Goal: Information Seeking & Learning: Understand process/instructions

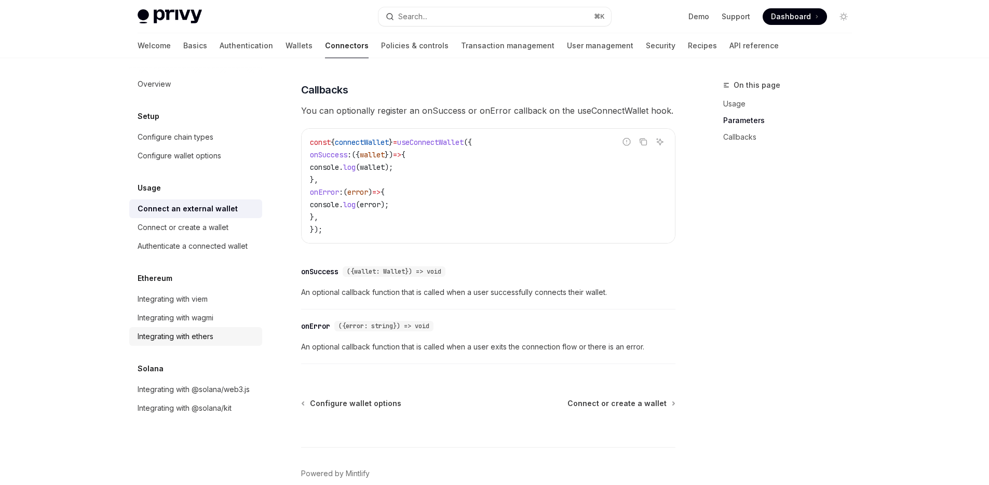
scroll to position [601, 0]
click at [381, 45] on link "Policies & controls" at bounding box center [414, 45] width 67 height 25
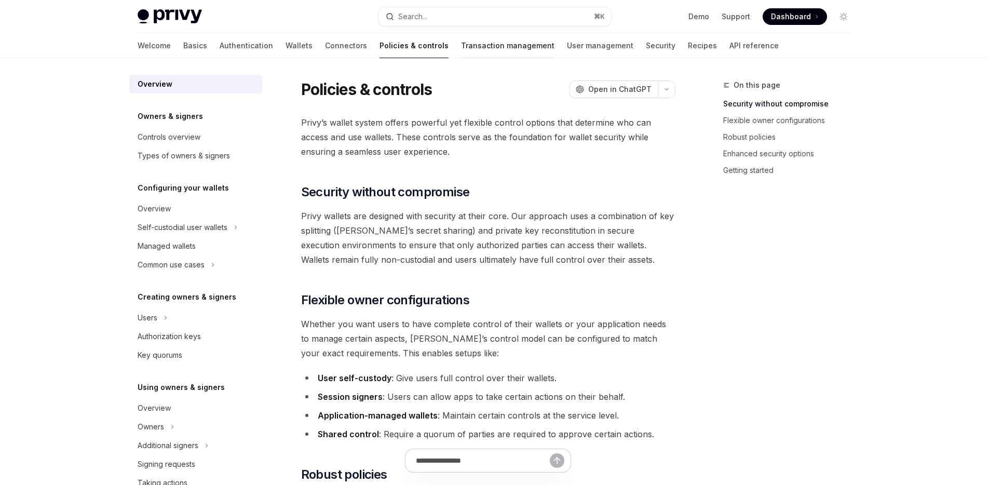
click at [461, 41] on link "Transaction management" at bounding box center [507, 45] width 93 height 25
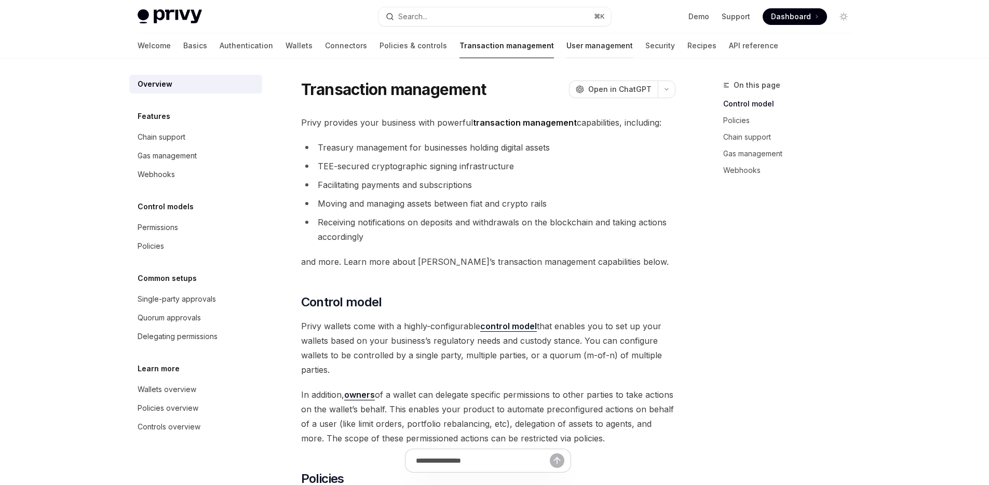
click at [566, 51] on link "User management" at bounding box center [599, 45] width 66 height 25
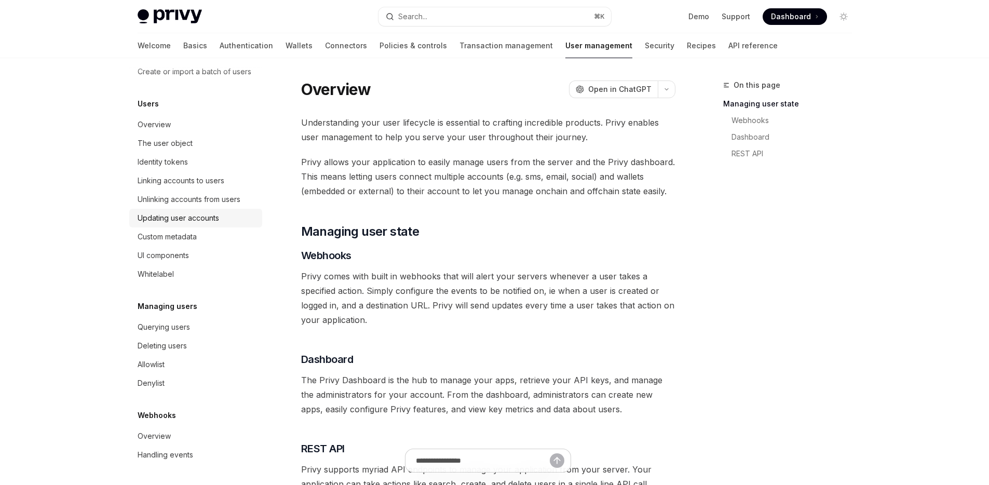
scroll to position [115, 0]
click at [644, 50] on link "Security" at bounding box center [659, 45] width 30 height 25
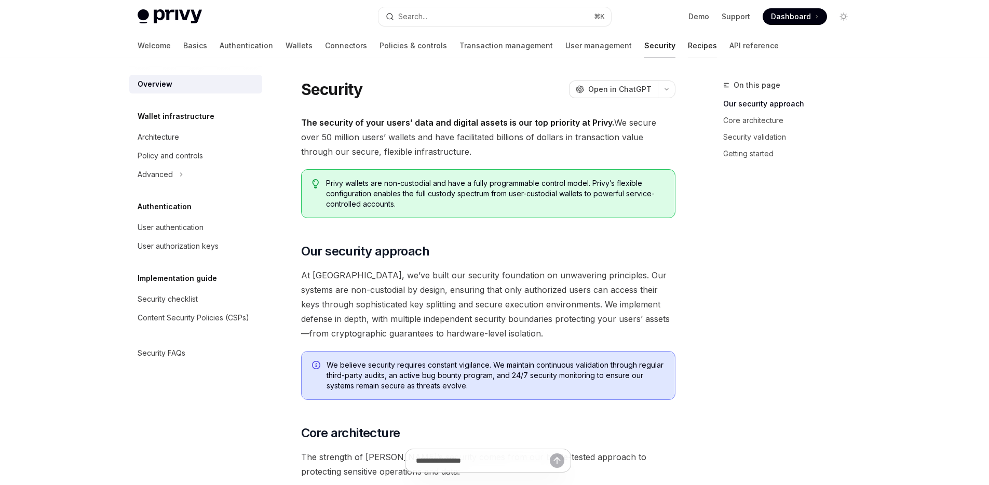
click at [688, 50] on link "Recipes" at bounding box center [702, 45] width 29 height 25
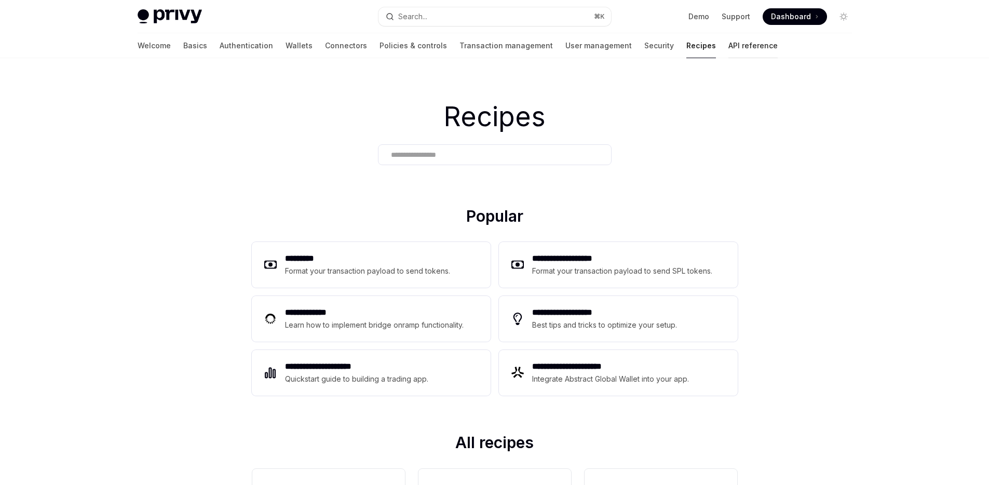
click at [728, 49] on link "API reference" at bounding box center [752, 45] width 49 height 25
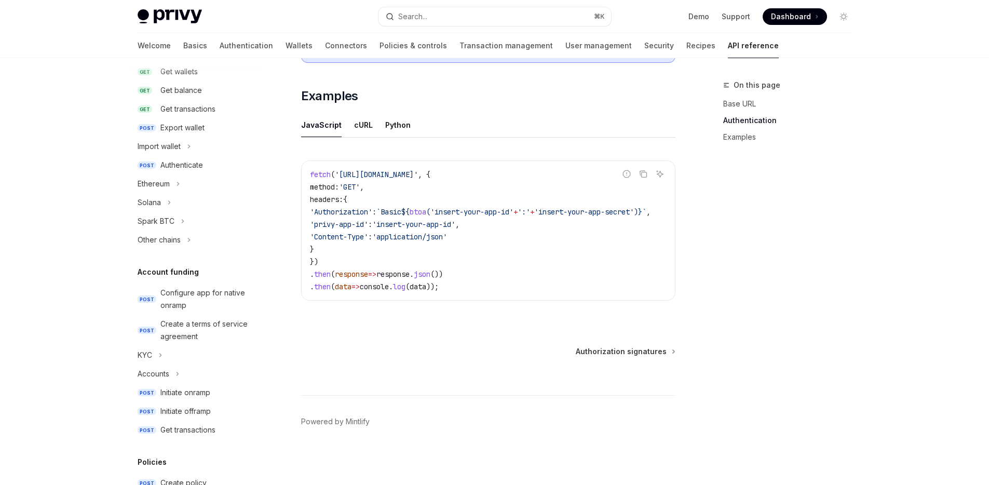
scroll to position [394, 0]
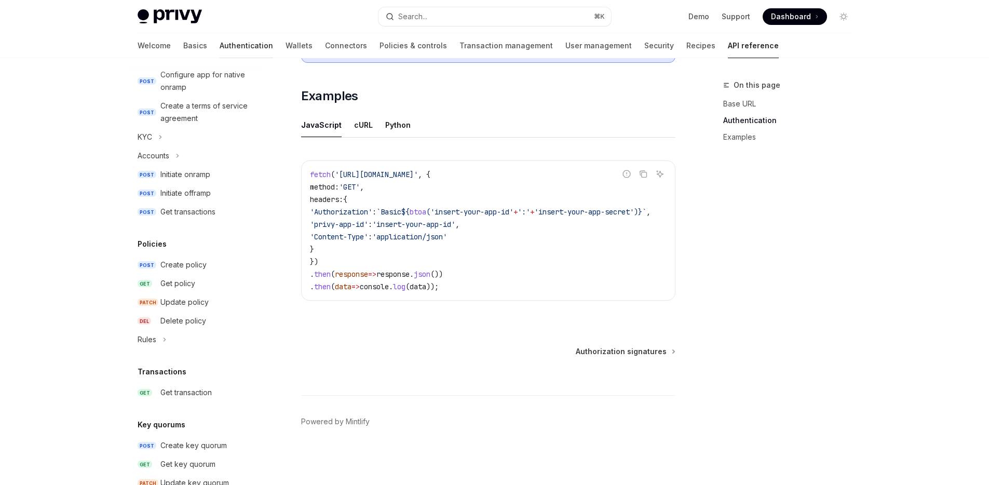
click at [220, 42] on link "Authentication" at bounding box center [246, 45] width 53 height 25
type textarea "*"
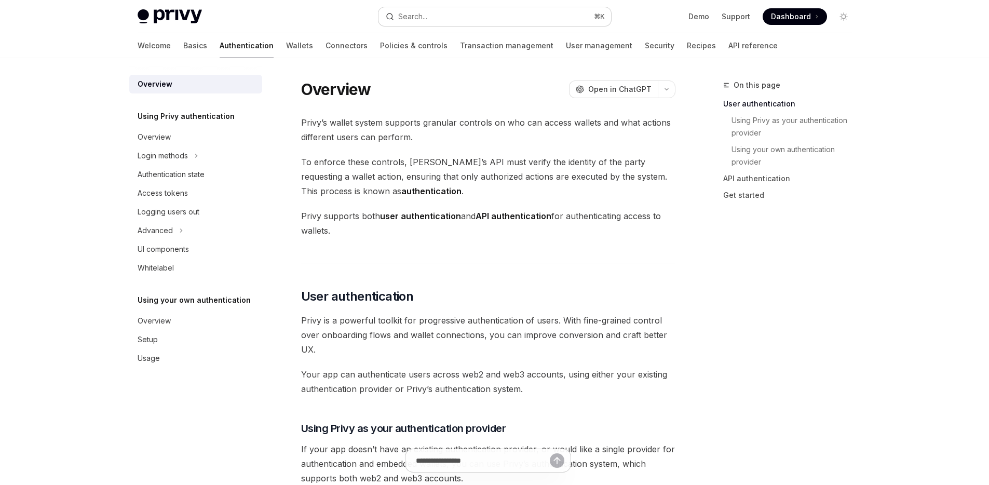
click at [397, 24] on button "Search... ⌘ K" at bounding box center [494, 16] width 232 height 19
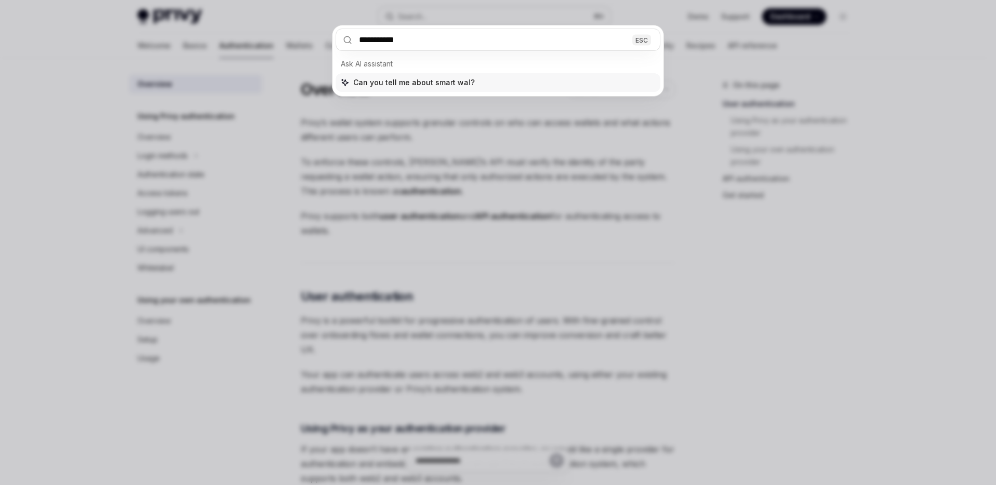
type input "**********"
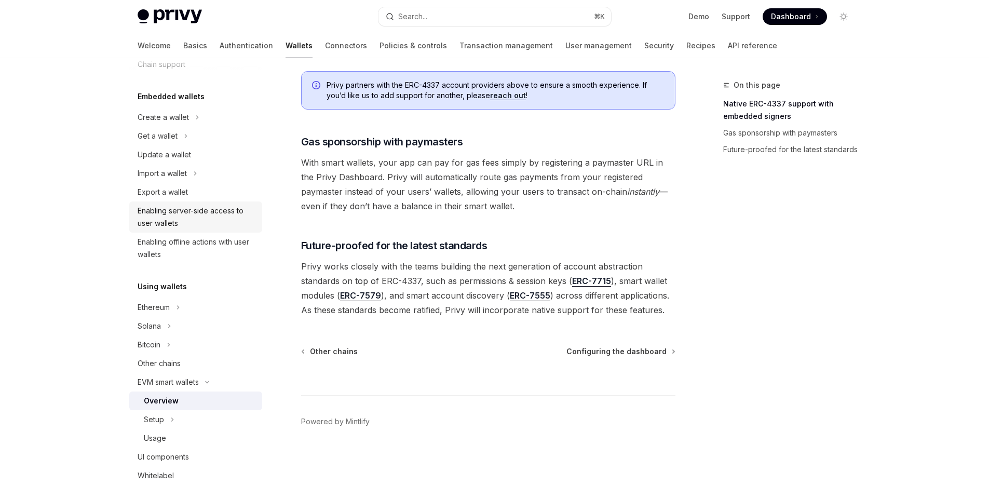
scroll to position [207, 0]
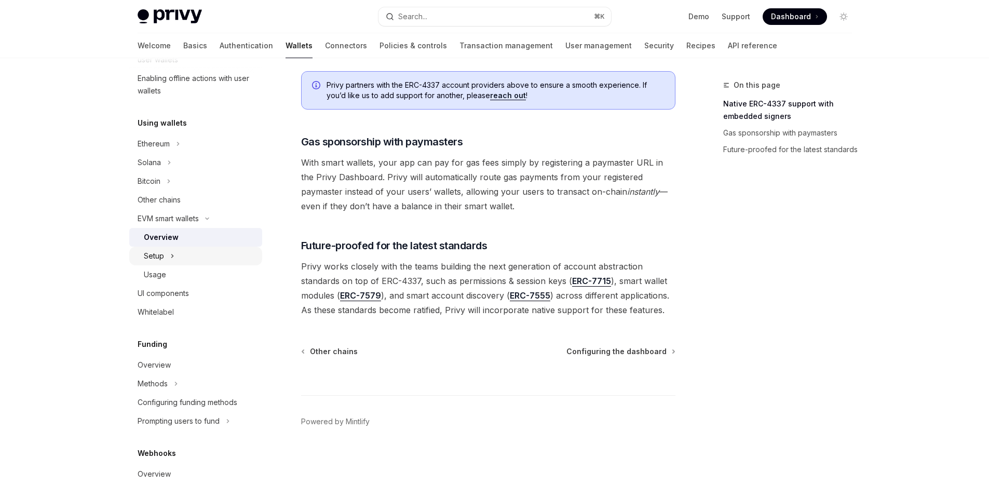
click at [179, 258] on button "Setup" at bounding box center [195, 255] width 133 height 19
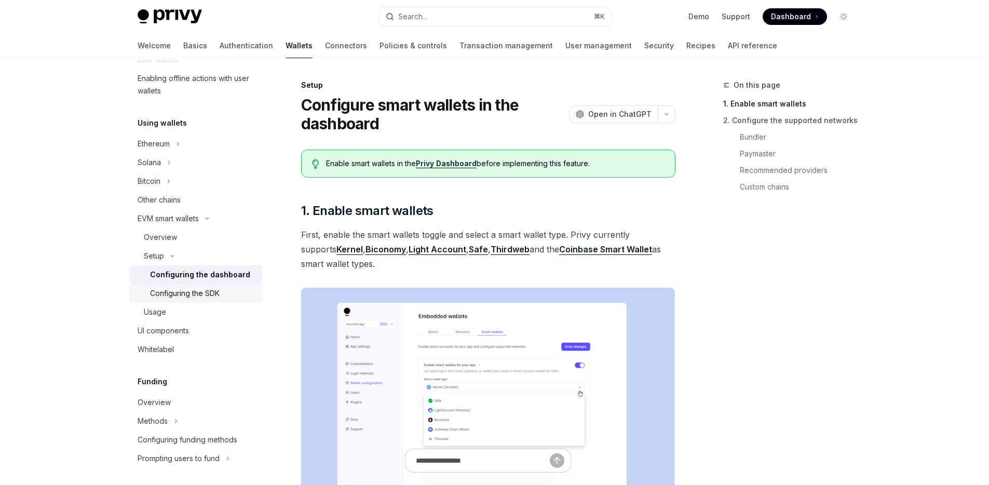
click at [191, 285] on link "Configuring the SDK" at bounding box center [195, 293] width 133 height 19
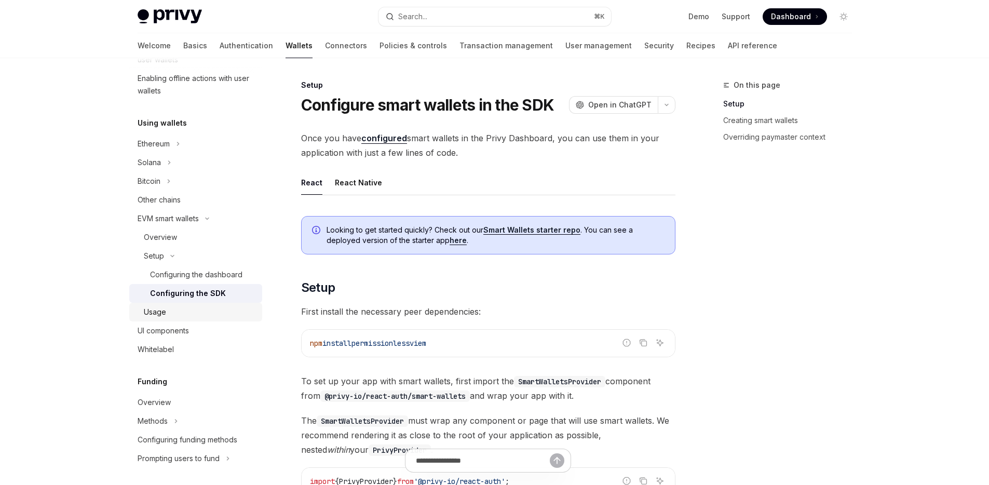
click at [171, 311] on div "Usage" at bounding box center [200, 312] width 112 height 12
type textarea "*"
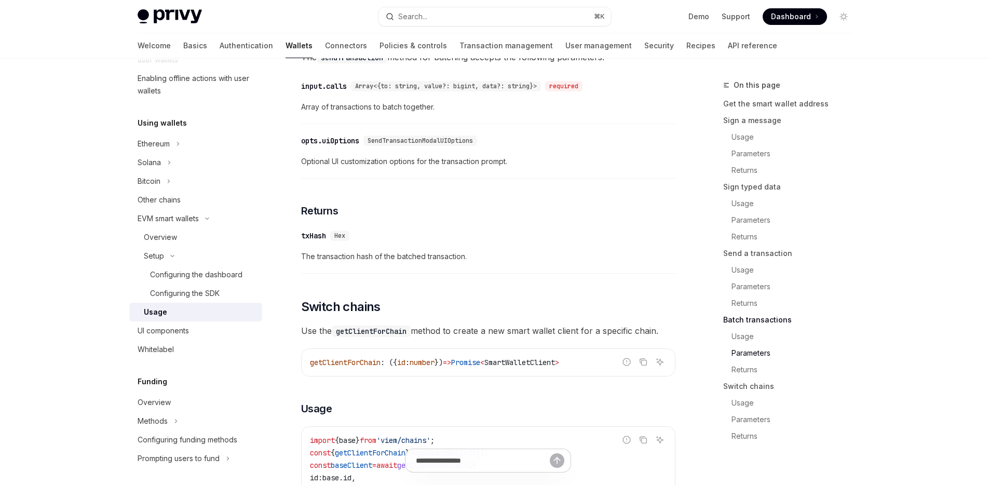
scroll to position [2816, 0]
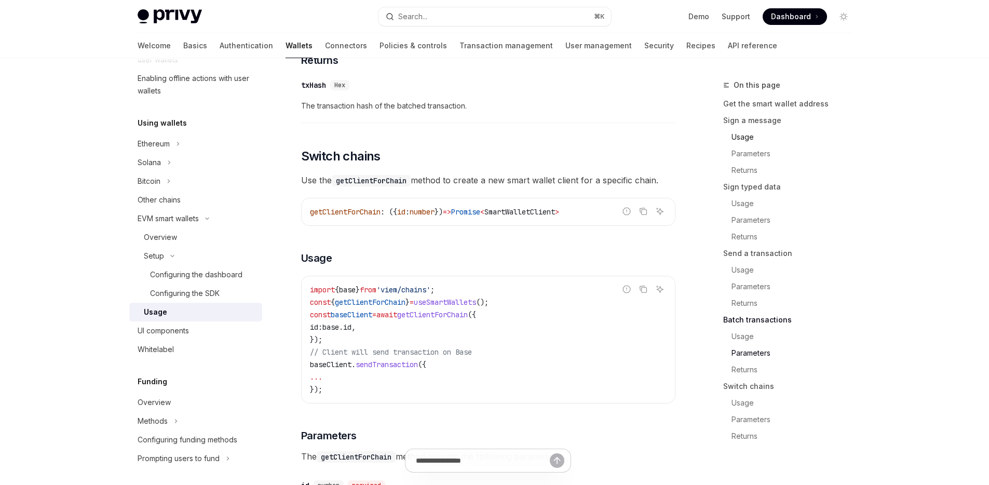
click at [738, 131] on link "Usage" at bounding box center [791, 137] width 137 height 17
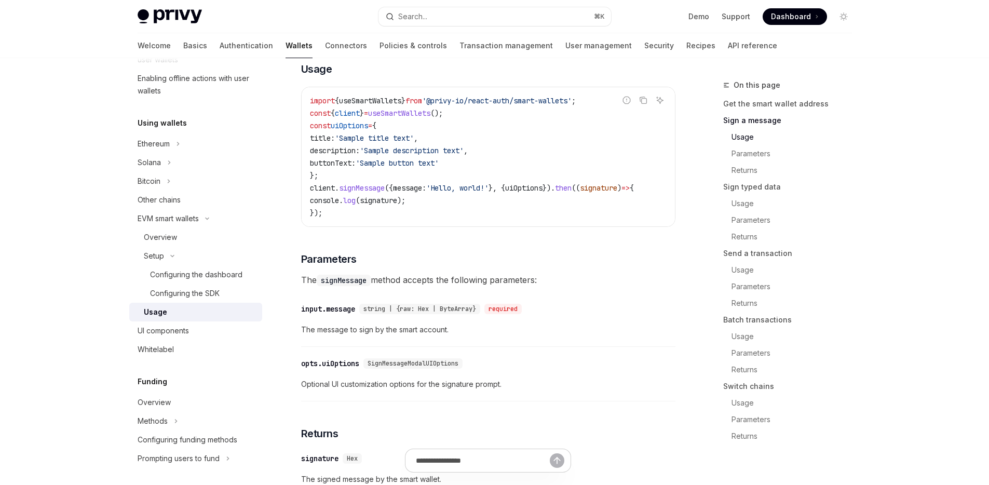
scroll to position [456, 0]
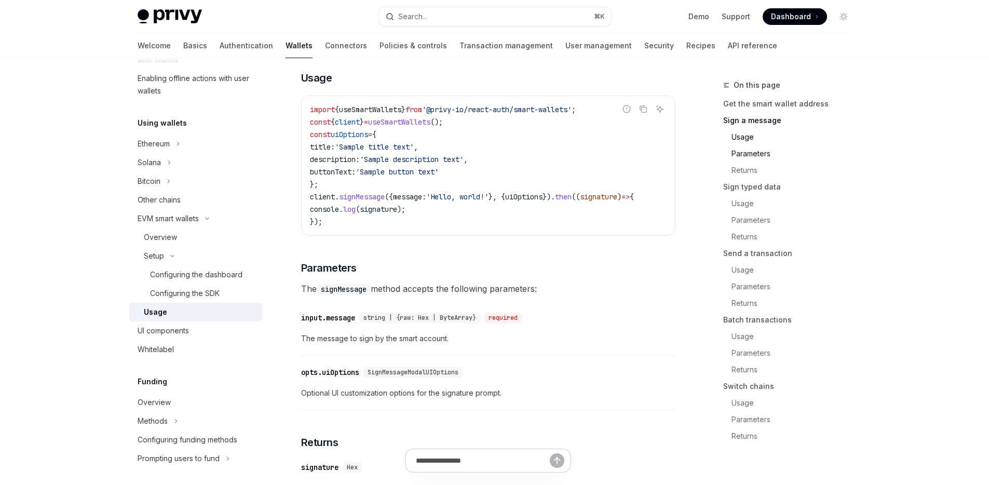
click at [759, 154] on link "Parameters" at bounding box center [791, 153] width 137 height 17
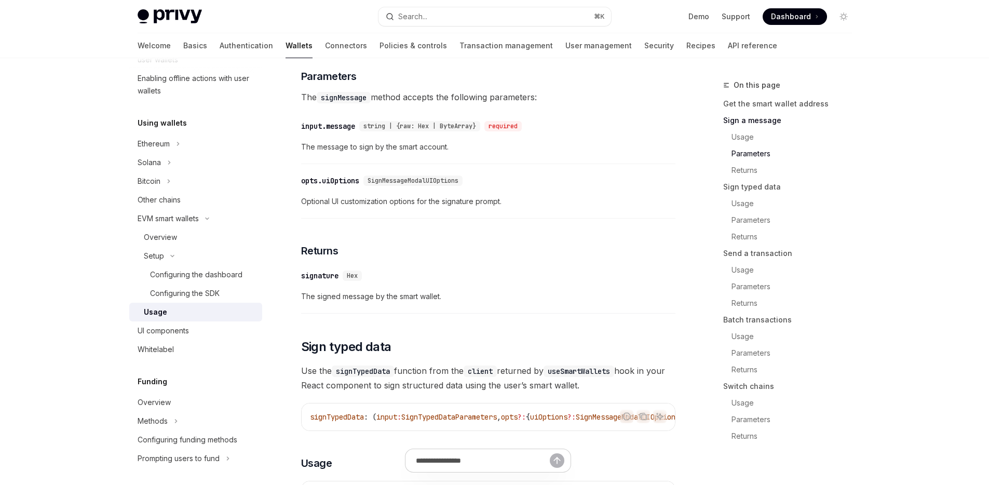
scroll to position [650, 0]
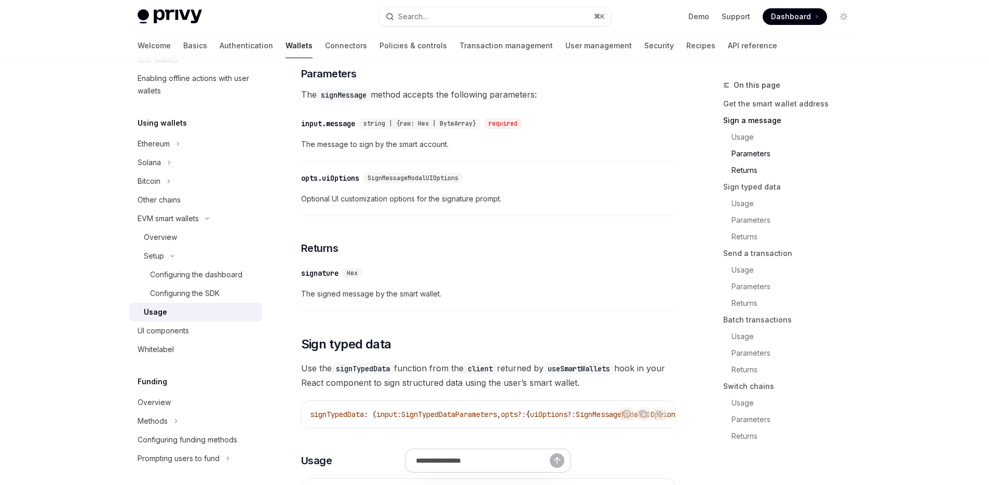
click at [746, 168] on link "Returns" at bounding box center [791, 170] width 137 height 17
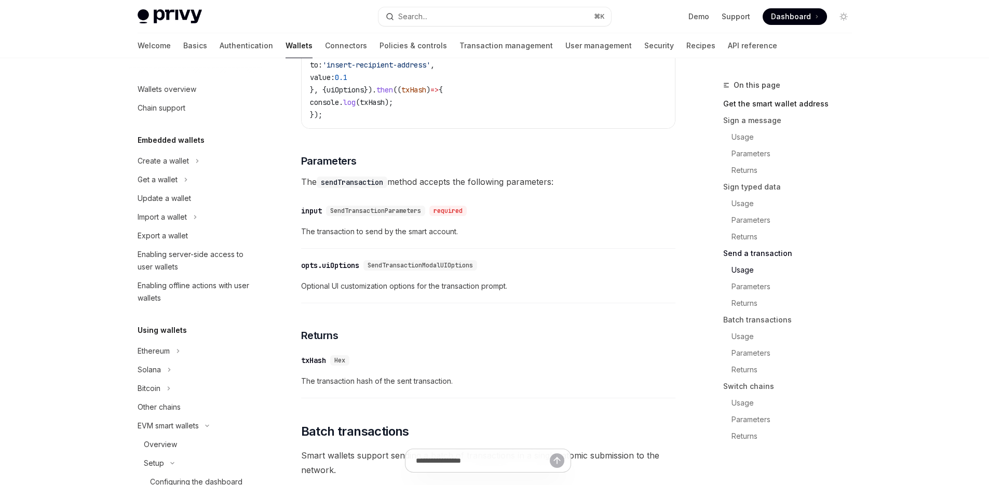
scroll to position [1406, 0]
